Goal: Task Accomplishment & Management: Use online tool/utility

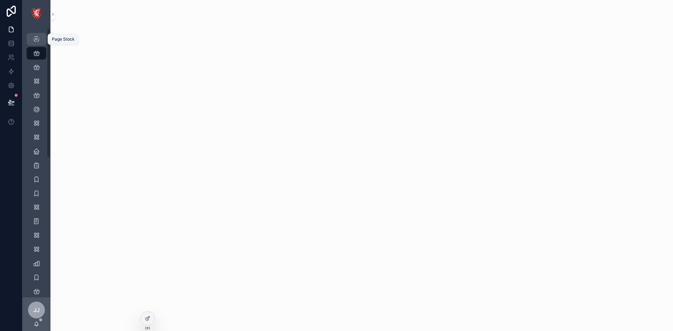
click at [37, 38] on icon "scrollable content" at bounding box center [36, 39] width 7 height 7
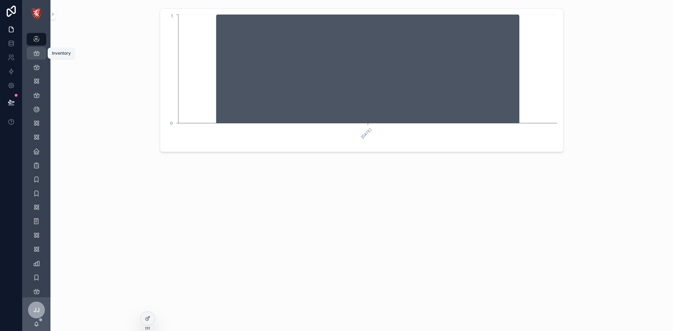
click at [39, 54] on icon "scrollable content" at bounding box center [36, 53] width 7 height 7
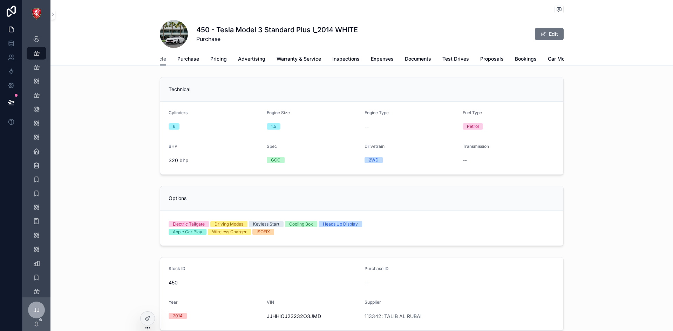
scroll to position [0, 25]
click at [548, 60] on span "Car Move" at bounding box center [552, 58] width 22 height 7
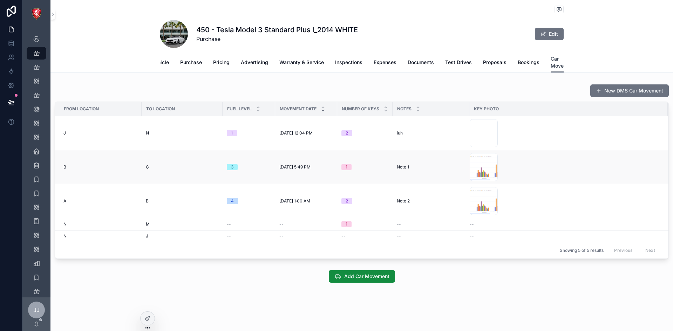
scroll to position [5, 0]
click at [148, 316] on div at bounding box center [148, 318] width 14 height 13
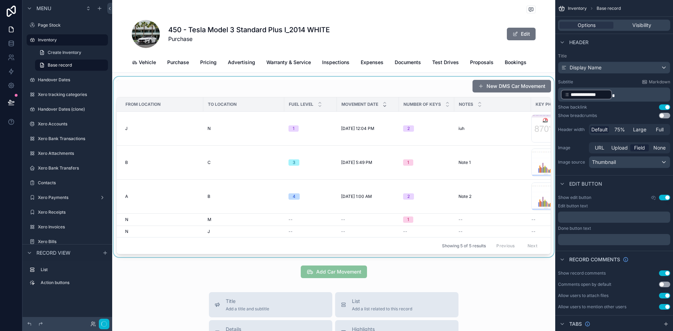
click at [393, 202] on div "scrollable content" at bounding box center [333, 167] width 443 height 181
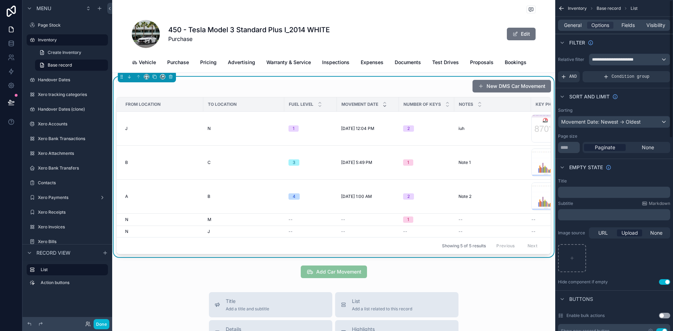
click at [631, 21] on div "General Options Fields Visibility" at bounding box center [614, 25] width 112 height 11
click at [630, 25] on span "Fields" at bounding box center [628, 25] width 13 height 7
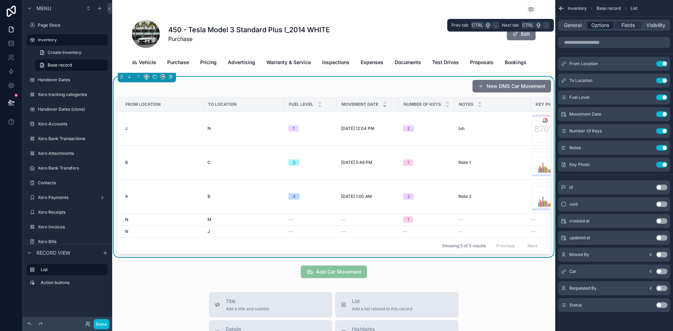
click at [609, 25] on span "Options" at bounding box center [601, 25] width 18 height 7
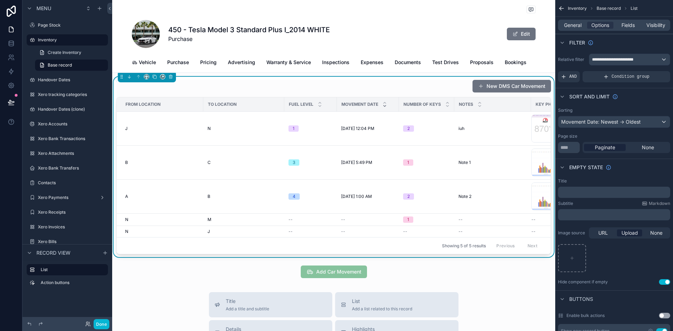
click at [560, 6] on icon "scrollable content" at bounding box center [561, 8] width 7 height 7
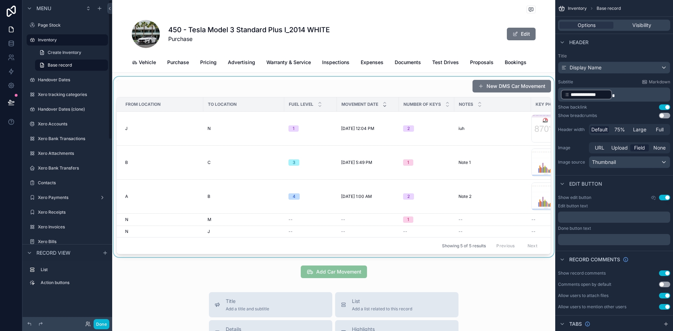
scroll to position [0, 0]
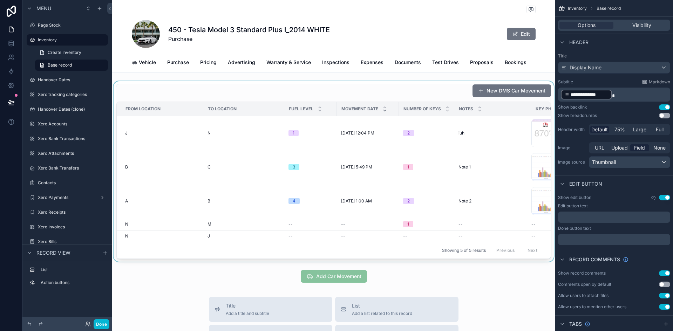
click at [369, 231] on div "scrollable content" at bounding box center [333, 171] width 443 height 181
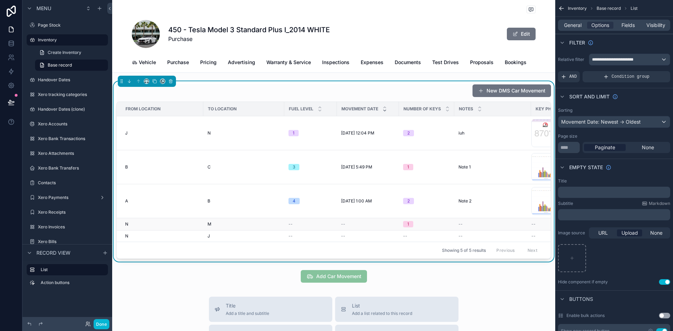
click at [369, 227] on div "--" at bounding box center [368, 225] width 54 height 6
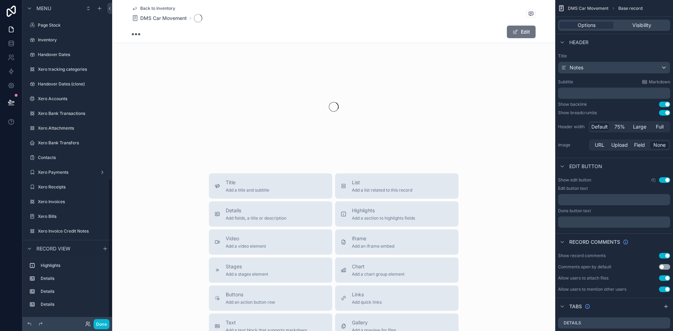
scroll to position [416, 0]
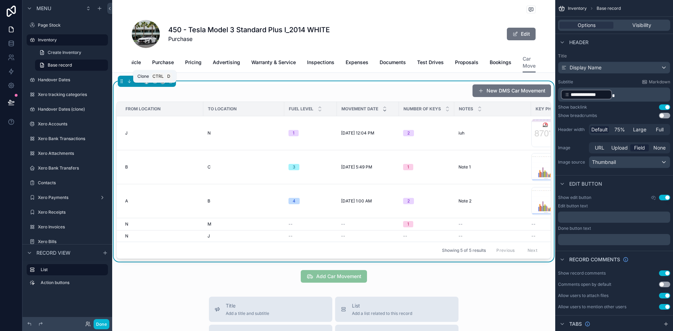
click at [154, 84] on icon "scrollable content" at bounding box center [154, 81] width 5 height 5
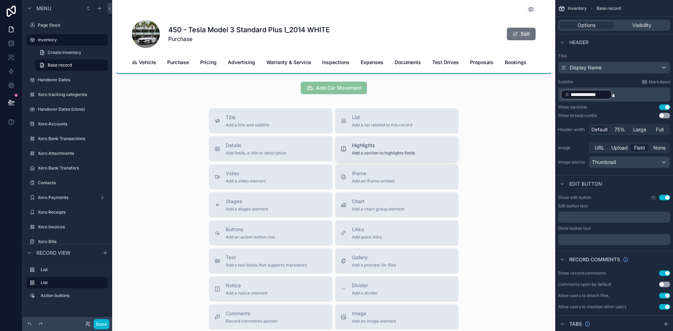
scroll to position [333, 0]
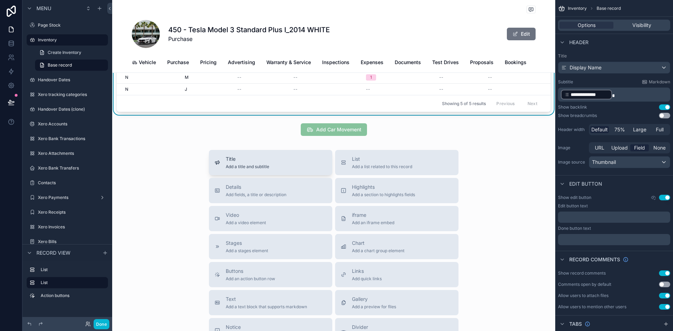
click at [291, 170] on div "Title Add a title and subtitle" at bounding box center [271, 163] width 112 height 14
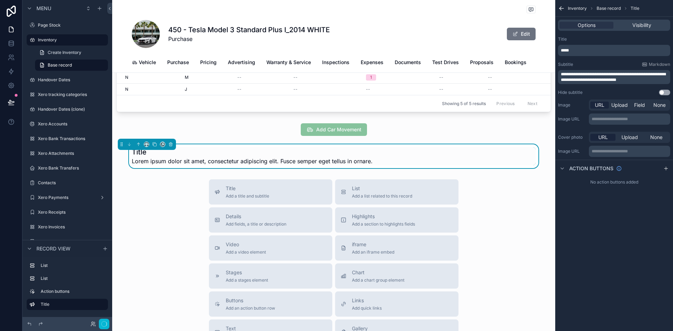
scroll to position [340, 0]
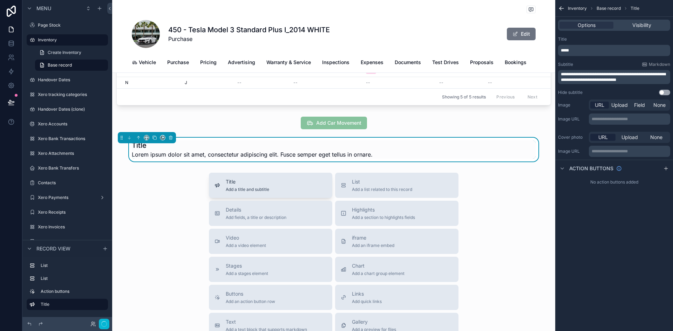
click at [289, 192] on div "Title Add a title and subtitle" at bounding box center [271, 185] width 112 height 14
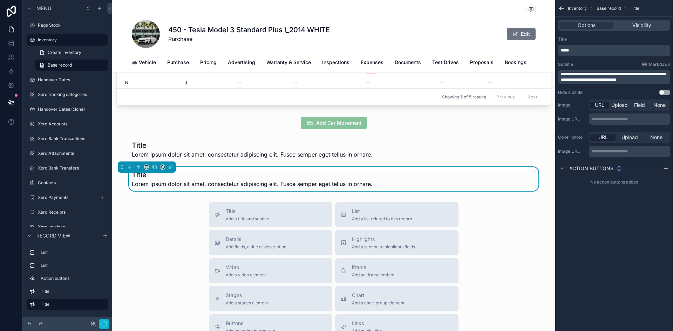
scroll to position [369, 0]
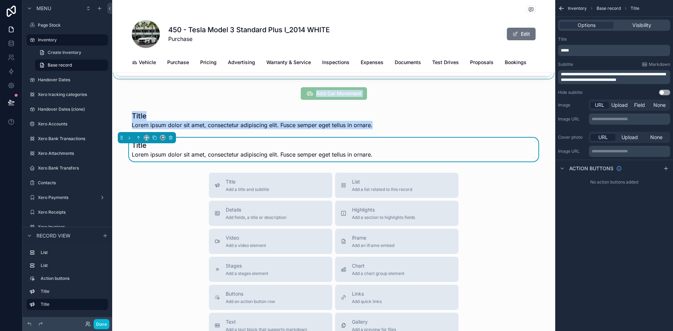
drag, startPoint x: 303, startPoint y: 141, endPoint x: 309, endPoint y: 86, distance: 55.3
click at [362, 132] on div "scrollable content" at bounding box center [333, 120] width 443 height 24
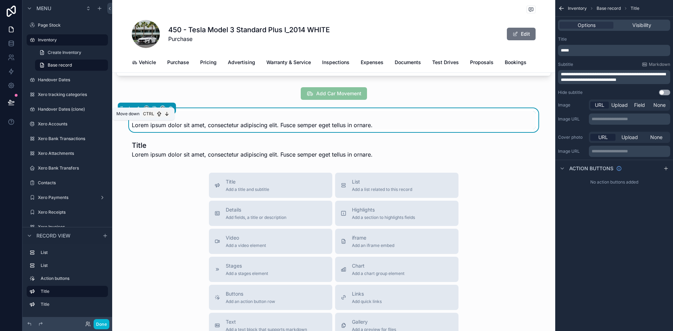
click at [129, 111] on icon "scrollable content" at bounding box center [129, 108] width 5 height 5
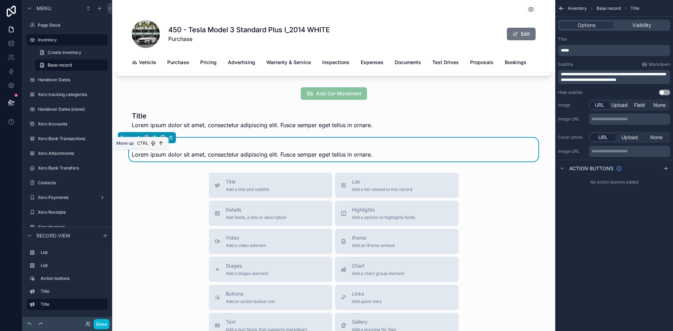
click at [137, 140] on icon "scrollable content" at bounding box center [138, 137] width 5 height 5
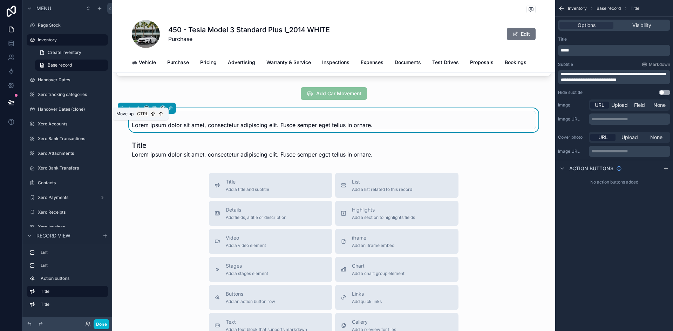
click at [139, 111] on icon "scrollable content" at bounding box center [138, 108] width 5 height 5
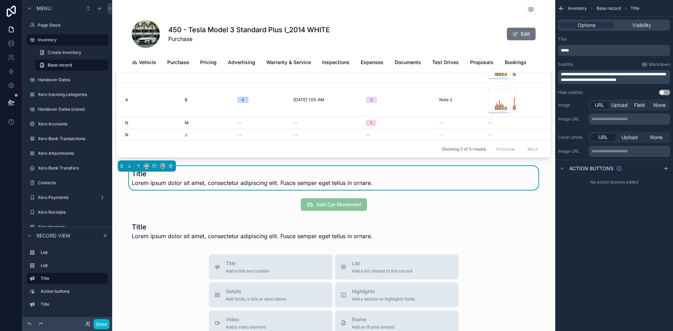
scroll to position [264, 0]
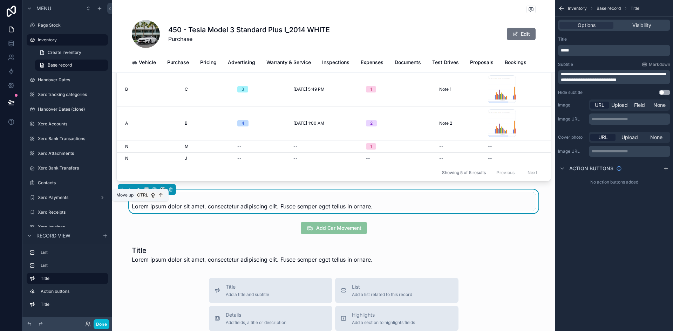
click at [138, 194] on button "scrollable content" at bounding box center [139, 190] width 8 height 8
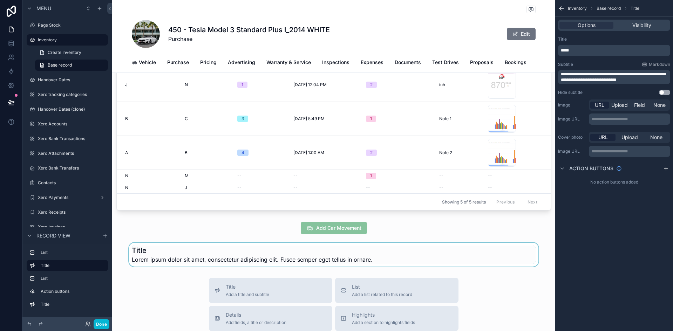
click at [142, 267] on div "scrollable content" at bounding box center [333, 255] width 443 height 24
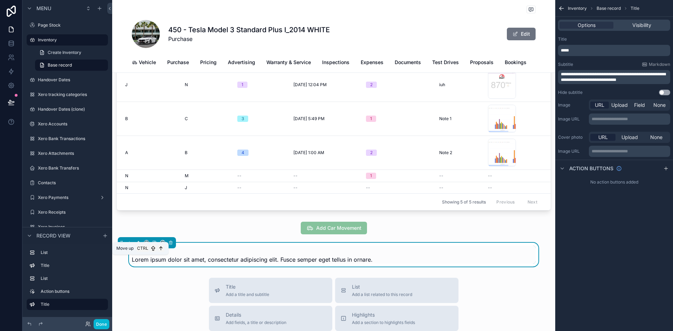
click at [137, 245] on icon "scrollable content" at bounding box center [138, 243] width 5 height 5
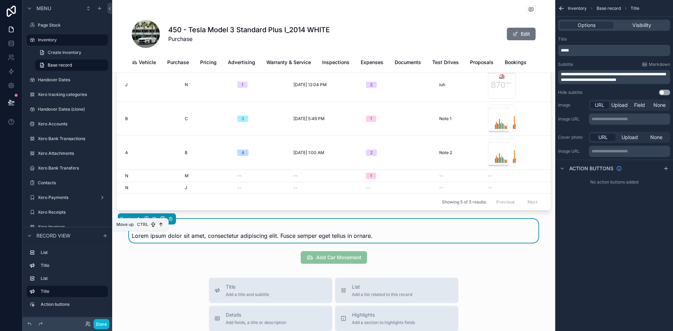
click at [139, 219] on icon "scrollable content" at bounding box center [139, 218] width 1 height 1
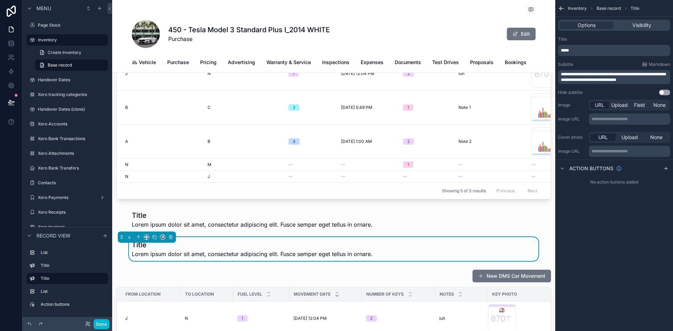
scroll to position [54, 0]
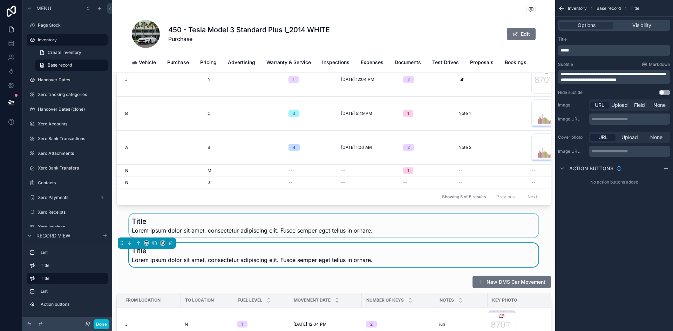
click at [142, 228] on div "scrollable content" at bounding box center [333, 226] width 443 height 24
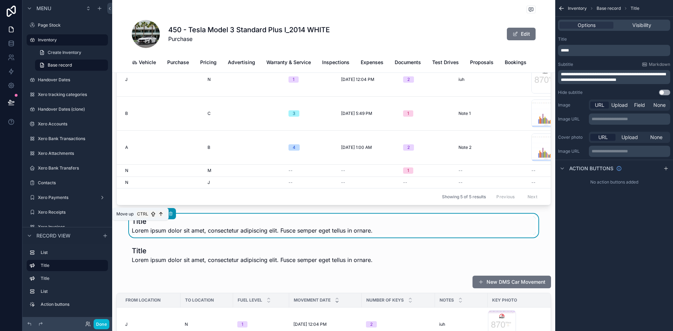
click at [138, 214] on icon "scrollable content" at bounding box center [137, 212] width 1 height 1
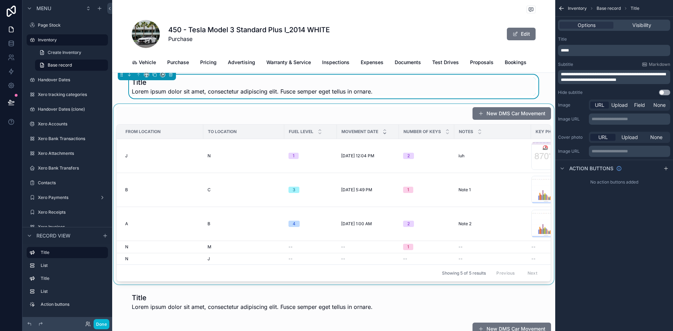
scroll to position [0, 0]
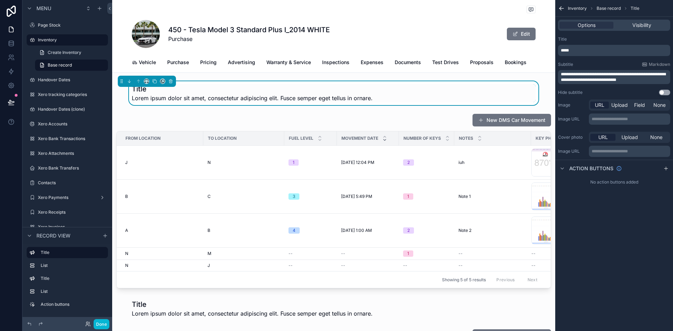
click at [624, 79] on span "**********" at bounding box center [613, 77] width 105 height 10
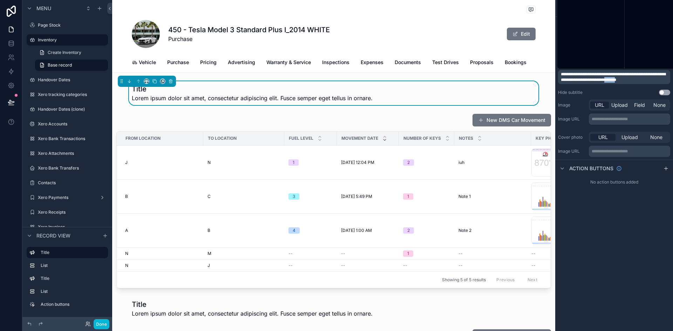
click at [624, 79] on span "**********" at bounding box center [613, 77] width 105 height 10
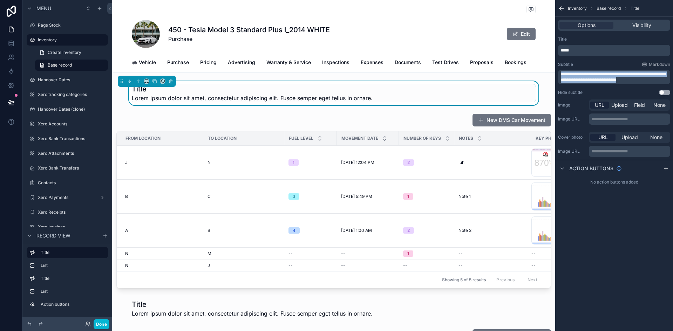
click at [624, 79] on span "**********" at bounding box center [613, 77] width 105 height 10
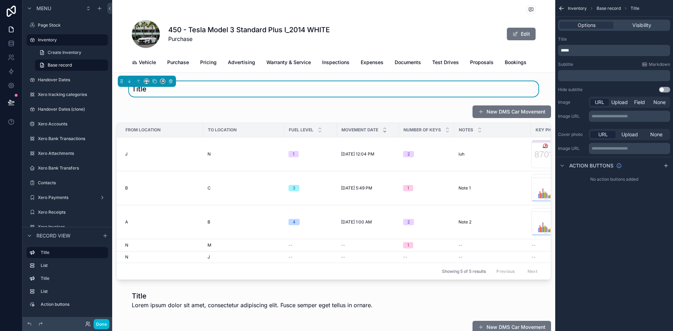
click at [588, 50] on p "*****" at bounding box center [615, 51] width 108 height 6
click at [633, 34] on div "**********" at bounding box center [614, 65] width 118 height 62
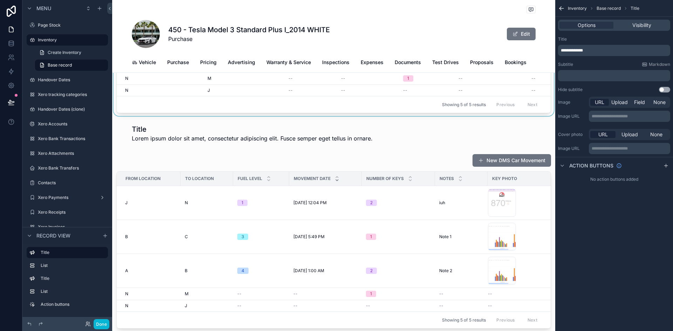
scroll to position [175, 0]
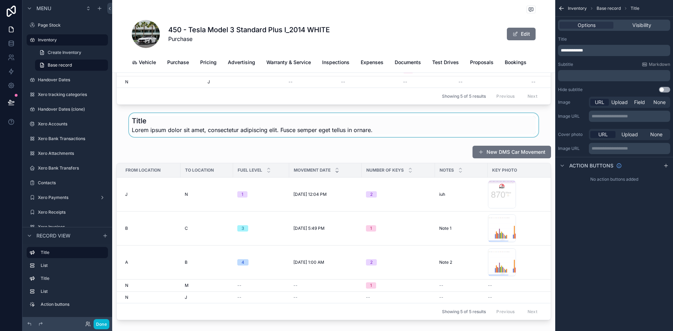
click at [430, 135] on div "scrollable content" at bounding box center [333, 125] width 443 height 24
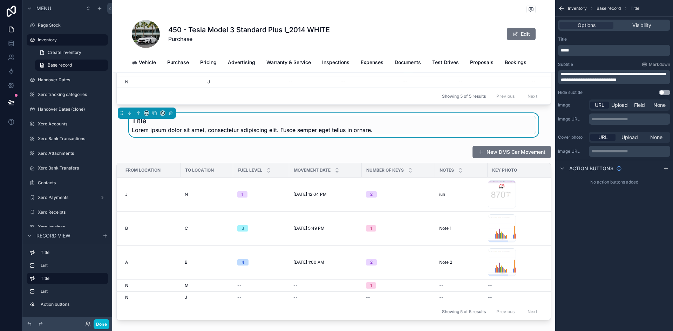
click at [593, 79] on span "**********" at bounding box center [613, 77] width 105 height 10
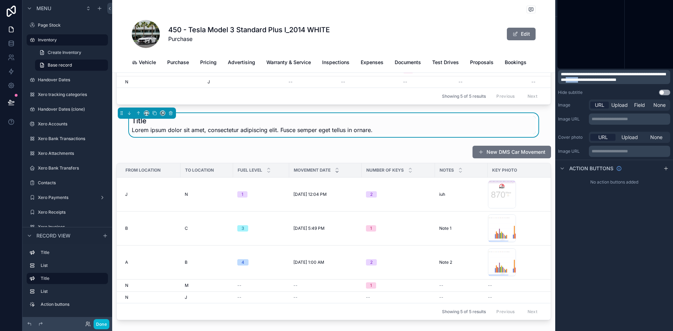
click at [593, 79] on span "**********" at bounding box center [613, 77] width 105 height 10
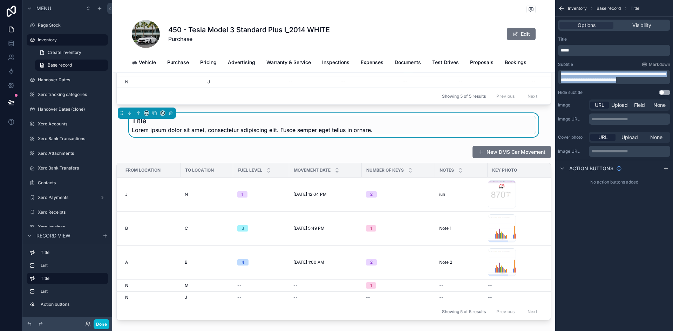
click at [593, 79] on span "**********" at bounding box center [613, 77] width 105 height 10
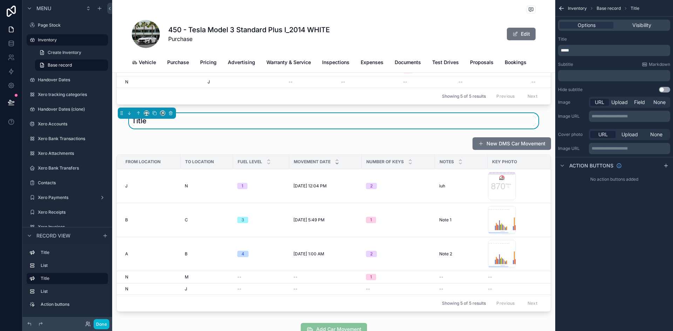
click at [575, 48] on p "*****" at bounding box center [615, 51] width 108 height 6
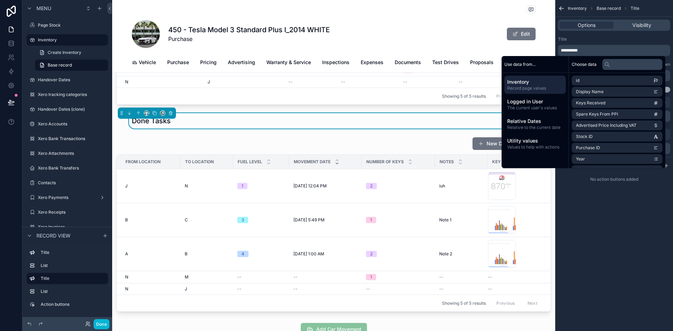
click at [593, 42] on div "Title" at bounding box center [614, 39] width 112 height 6
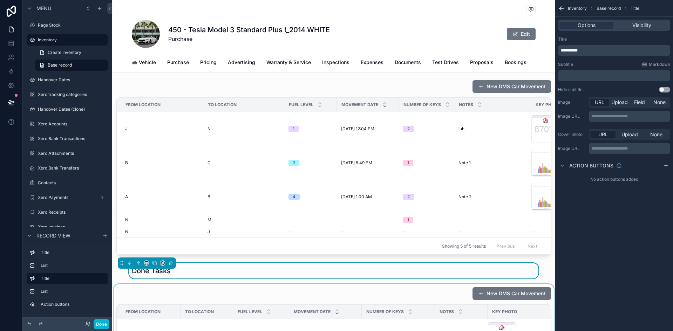
scroll to position [0, 0]
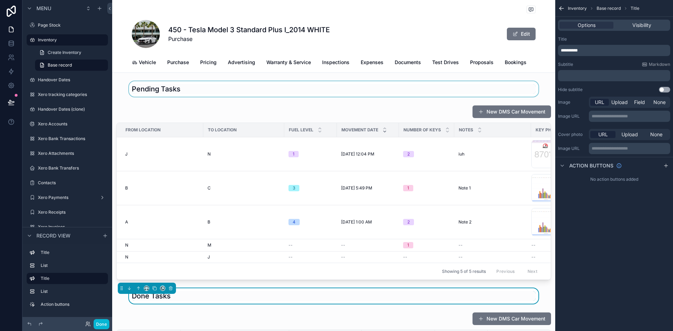
click at [324, 90] on div "scrollable content" at bounding box center [333, 88] width 443 height 15
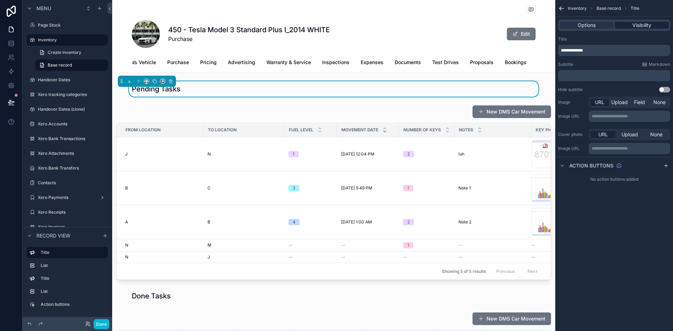
click at [644, 23] on span "Visibility" at bounding box center [642, 25] width 19 height 7
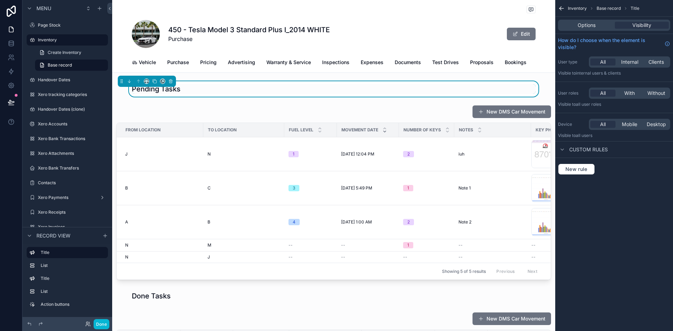
click at [576, 8] on span "Inventory" at bounding box center [577, 9] width 19 height 6
click at [602, 24] on div "Options" at bounding box center [587, 25] width 54 height 7
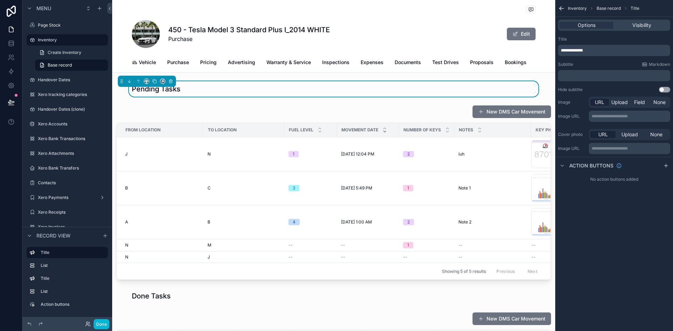
click at [666, 88] on button "Use setting" at bounding box center [664, 90] width 11 height 6
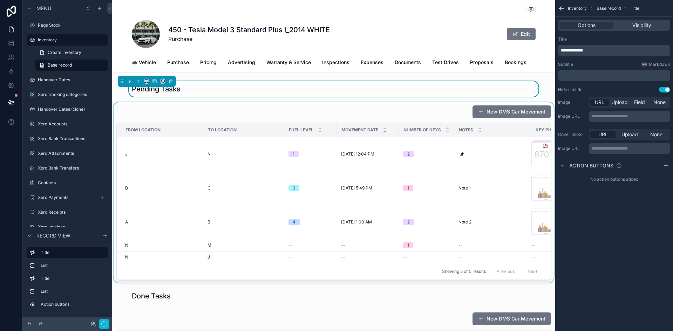
click at [428, 113] on div "scrollable content" at bounding box center [333, 192] width 443 height 181
